Goal: Information Seeking & Learning: Check status

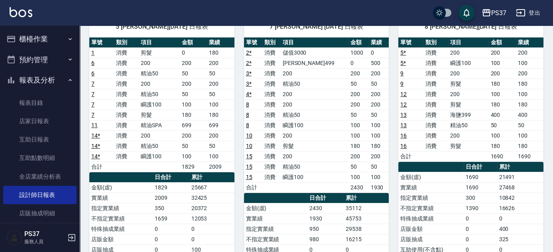
scroll to position [72, 0]
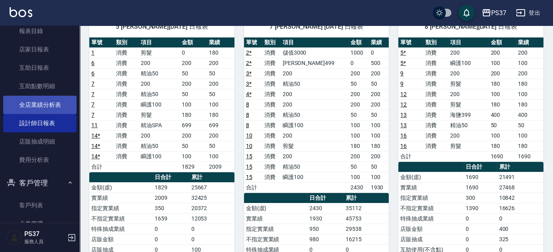
click at [40, 103] on link "全店業績分析表" at bounding box center [39, 105] width 73 height 18
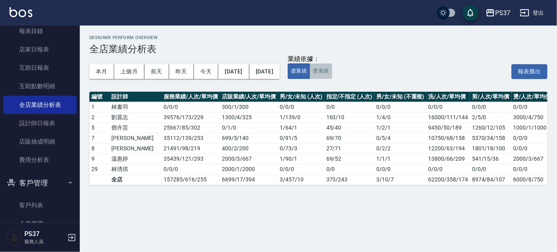
click at [332, 74] on button "實業績" at bounding box center [320, 71] width 22 height 16
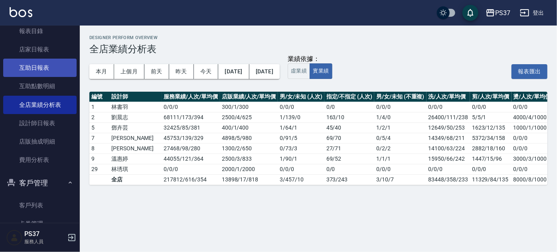
click at [35, 64] on link "互助日報表" at bounding box center [39, 68] width 73 height 18
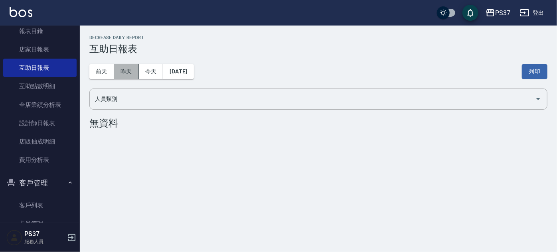
click at [129, 75] on button "昨天" at bounding box center [126, 71] width 25 height 15
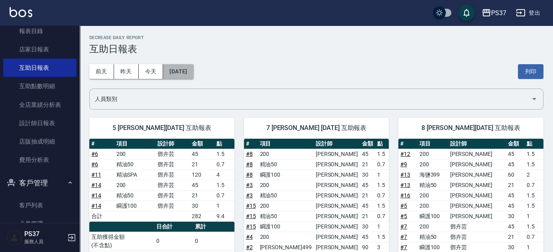
click at [177, 71] on button "[DATE]" at bounding box center [178, 71] width 30 height 15
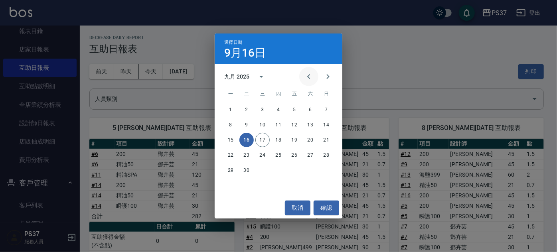
click at [310, 75] on icon "Previous month" at bounding box center [309, 77] width 10 height 10
click at [291, 140] on button "15" at bounding box center [294, 140] width 14 height 14
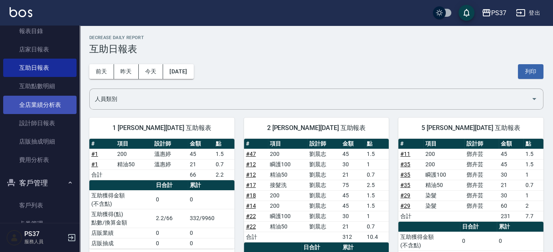
click at [43, 108] on link "全店業績分析表" at bounding box center [39, 105] width 73 height 18
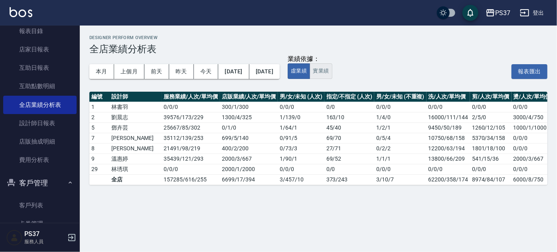
click at [332, 75] on button "實業績" at bounding box center [320, 71] width 22 height 16
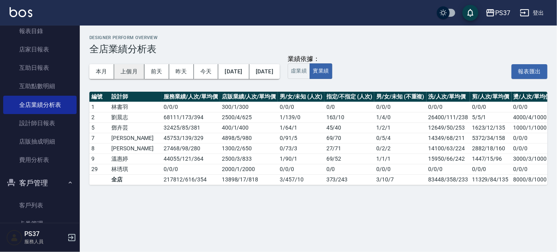
click at [132, 70] on button "上個月" at bounding box center [129, 71] width 30 height 15
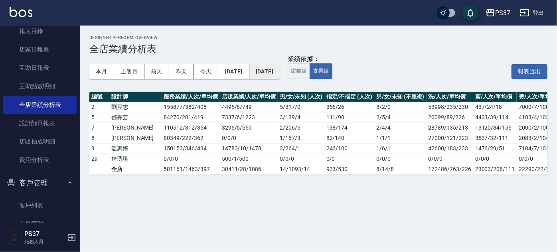
click at [280, 68] on button "[DATE]" at bounding box center [264, 71] width 30 height 15
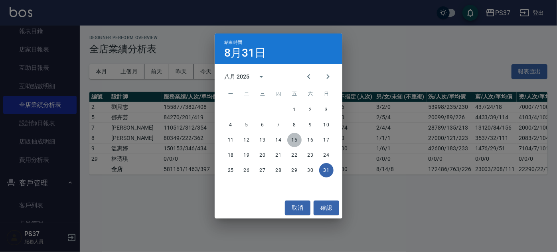
click at [291, 141] on button "15" at bounding box center [294, 140] width 14 height 14
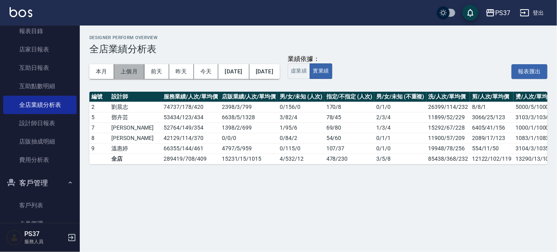
click at [124, 71] on button "上個月" at bounding box center [129, 71] width 30 height 15
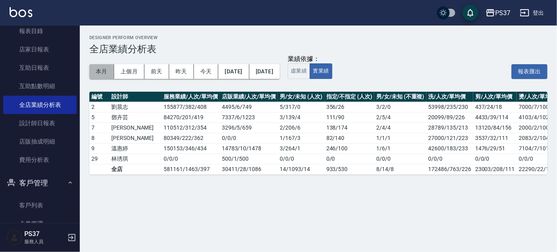
click at [104, 75] on button "本月" at bounding box center [101, 71] width 25 height 15
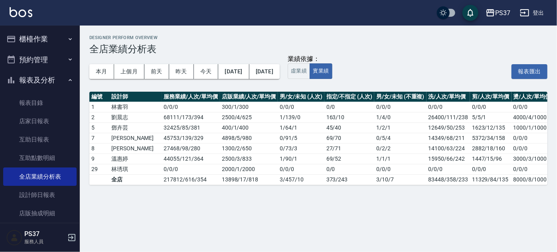
click at [39, 39] on button "櫃檯作業" at bounding box center [39, 39] width 73 height 21
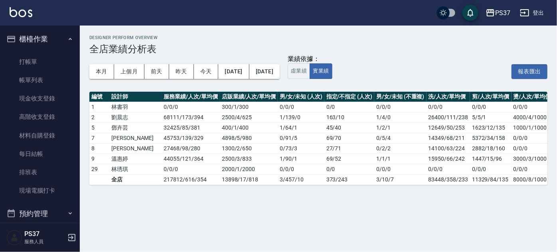
drag, startPoint x: 39, startPoint y: 39, endPoint x: 43, endPoint y: 37, distance: 4.1
click at [41, 38] on button "櫃檯作業" at bounding box center [39, 39] width 73 height 21
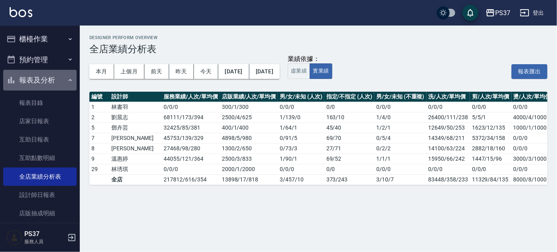
click at [43, 81] on button "報表及分析" at bounding box center [39, 80] width 73 height 21
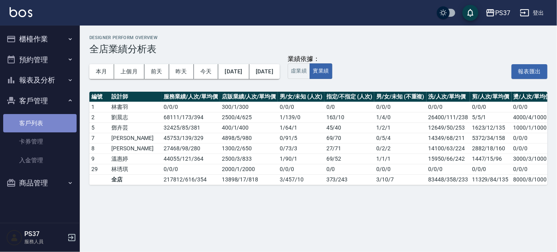
click at [41, 114] on link "客戶列表" at bounding box center [39, 123] width 73 height 18
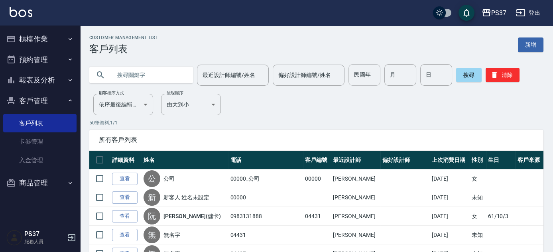
click at [356, 77] on input "民國年" at bounding box center [365, 75] width 32 height 22
